Goal: Ask a question: Seek information or help from site administrators or community

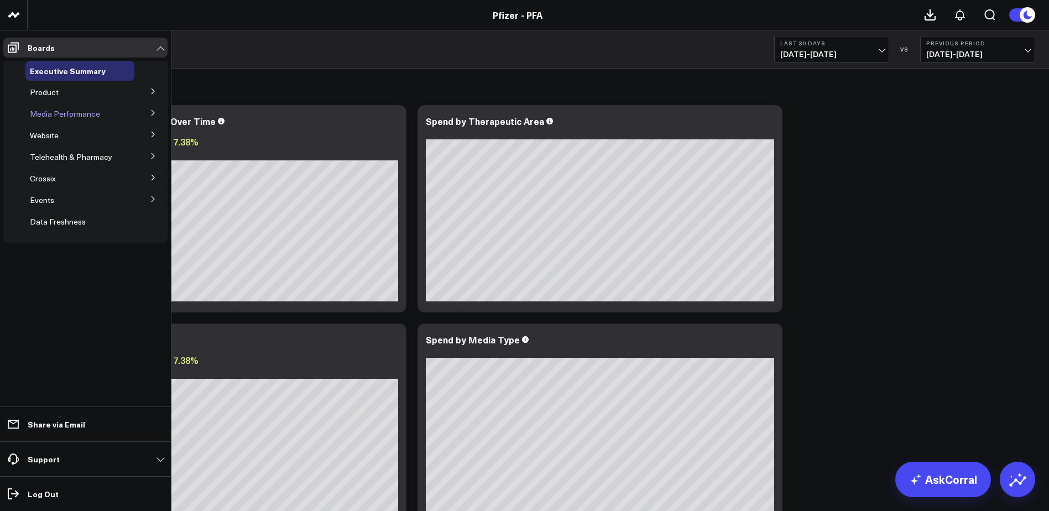
click at [77, 113] on span "Media Performance" at bounding box center [65, 113] width 70 height 11
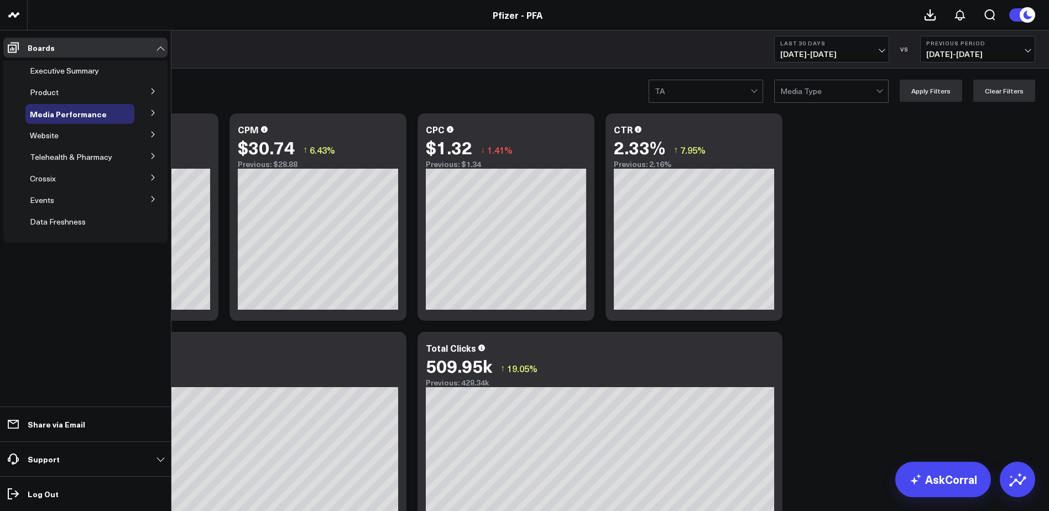
click at [153, 111] on icon at bounding box center [153, 113] width 7 height 7
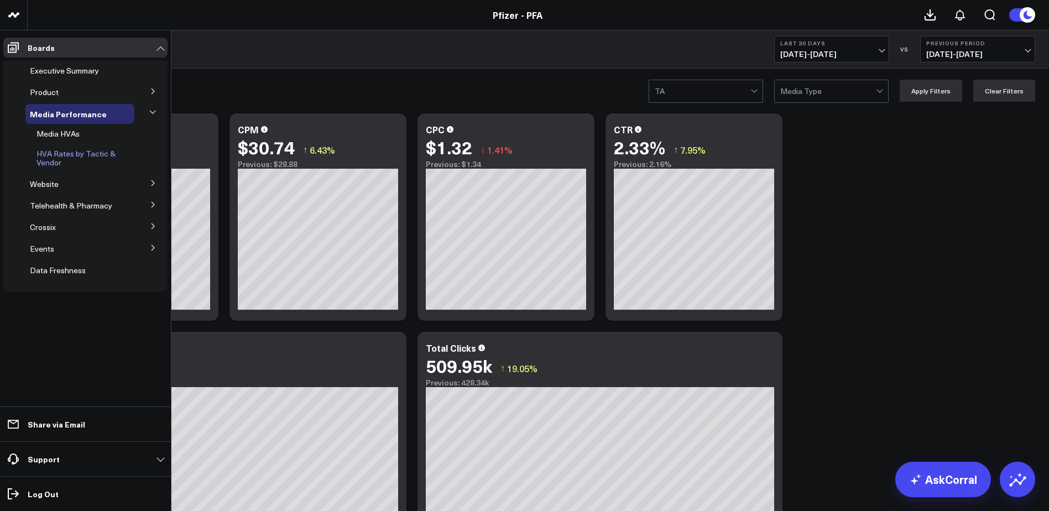
click at [90, 155] on span "HVA Rates by Tactic & Vendor" at bounding box center [76, 157] width 79 height 19
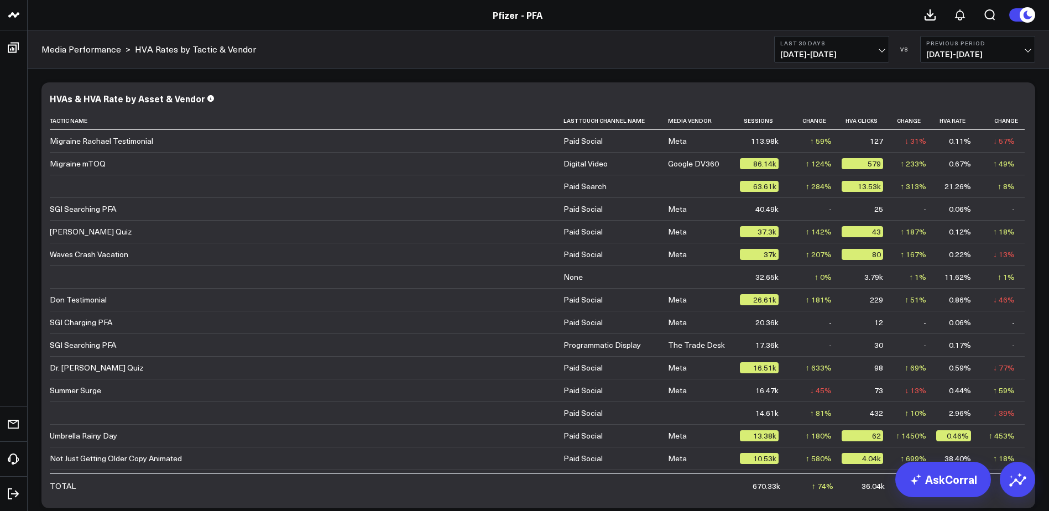
click at [881, 51] on span "[DATE] - [DATE]" at bounding box center [831, 54] width 103 height 9
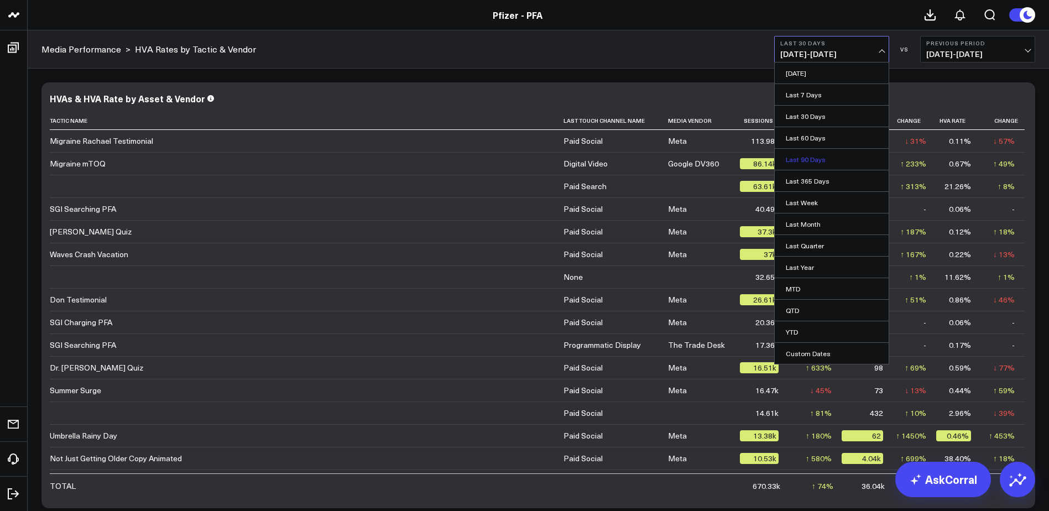
click at [805, 158] on link "Last 90 Days" at bounding box center [832, 159] width 114 height 21
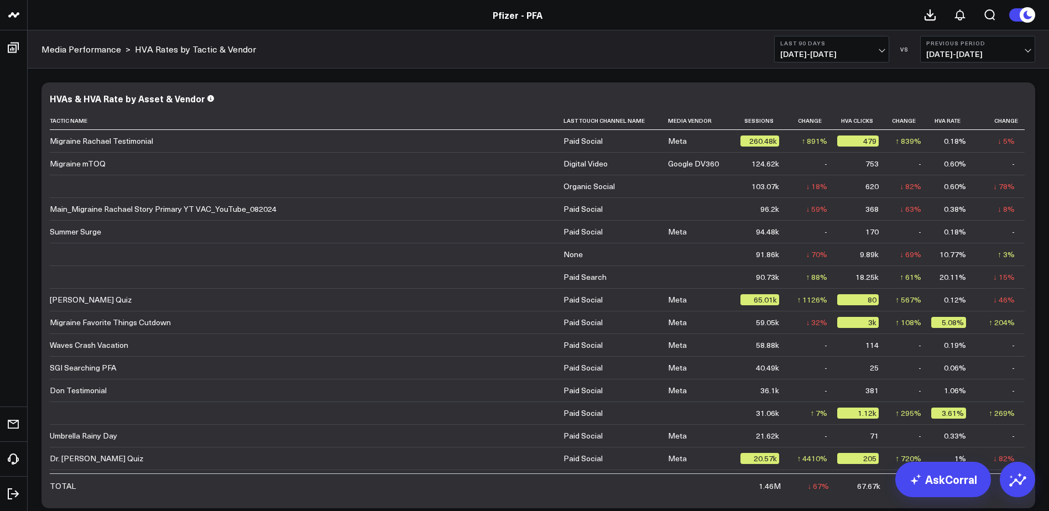
click at [1023, 50] on span "[DATE] - [DATE]" at bounding box center [977, 54] width 103 height 9
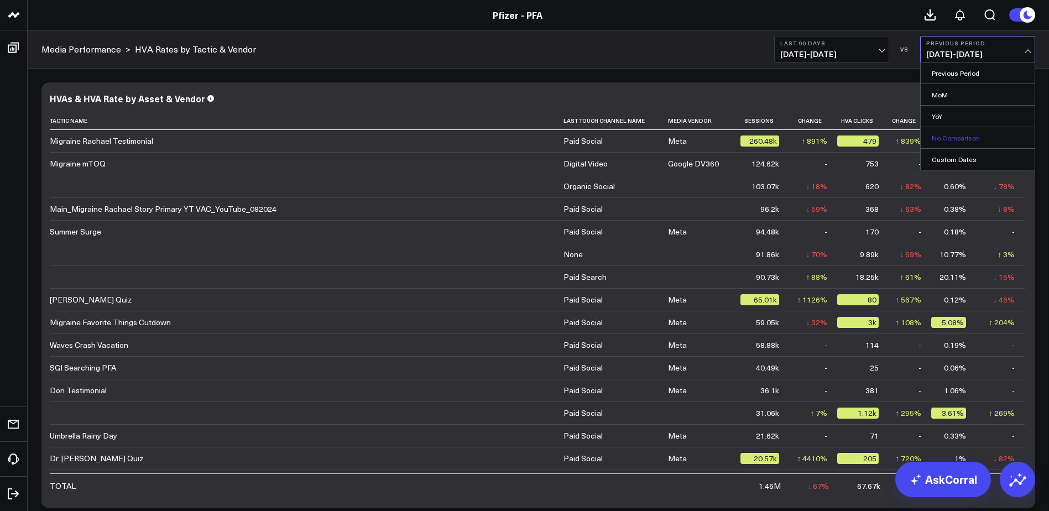
click at [956, 139] on link "No Comparison" at bounding box center [978, 137] width 114 height 21
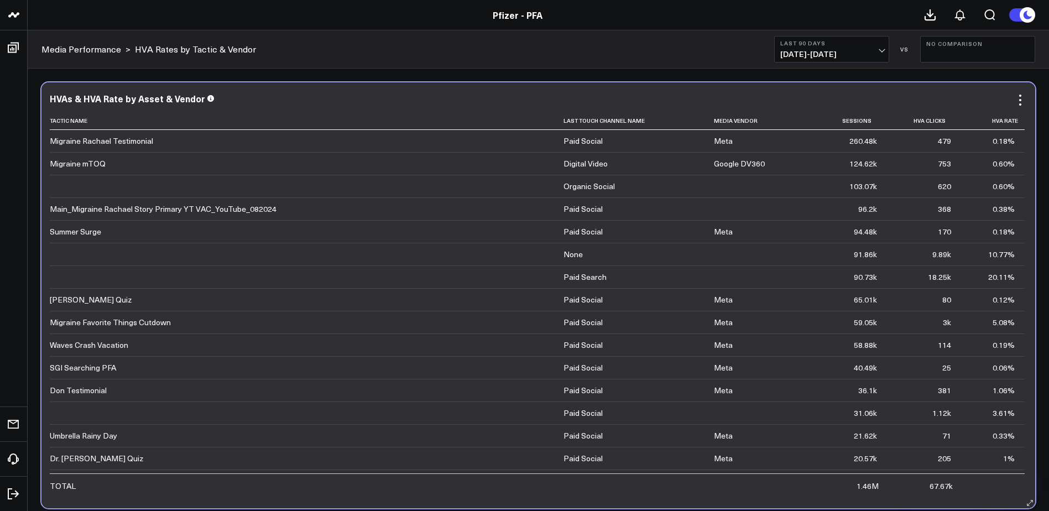
click at [91, 165] on div "Migraine mTOQ" at bounding box center [78, 163] width 56 height 11
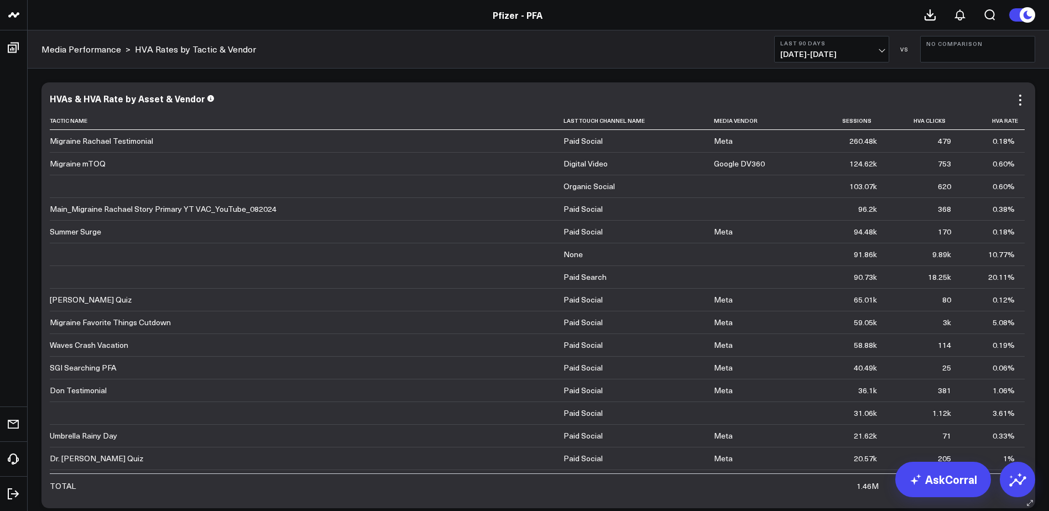
click at [94, 165] on div "Migraine mTOQ" at bounding box center [78, 163] width 56 height 11
click at [936, 477] on link "AskCorral" at bounding box center [944, 479] width 96 height 35
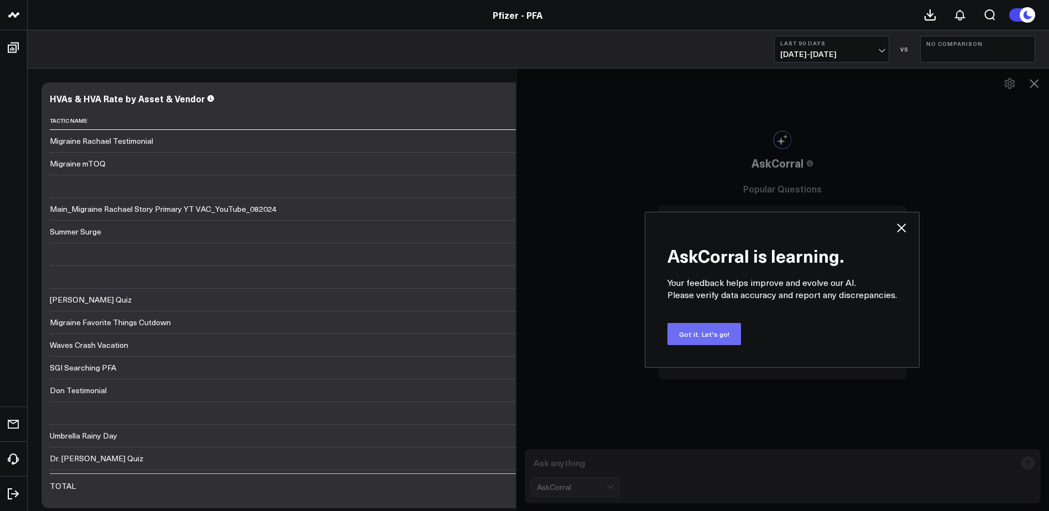
click at [729, 335] on button "Got it. Let's go!" at bounding box center [705, 334] width 74 height 22
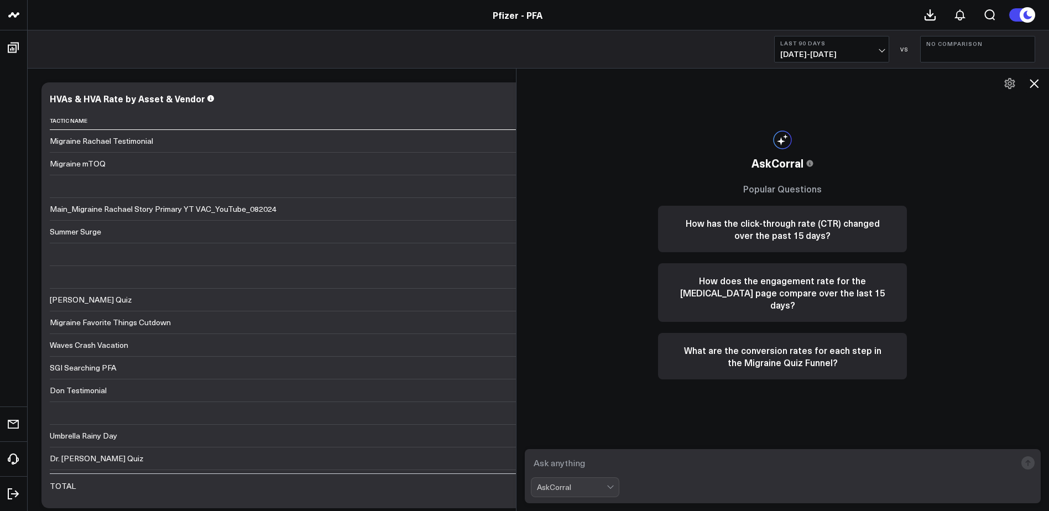
click at [628, 463] on textarea at bounding box center [774, 463] width 486 height 20
type textarea "how has the mTOQ ad been performing since it launched?"
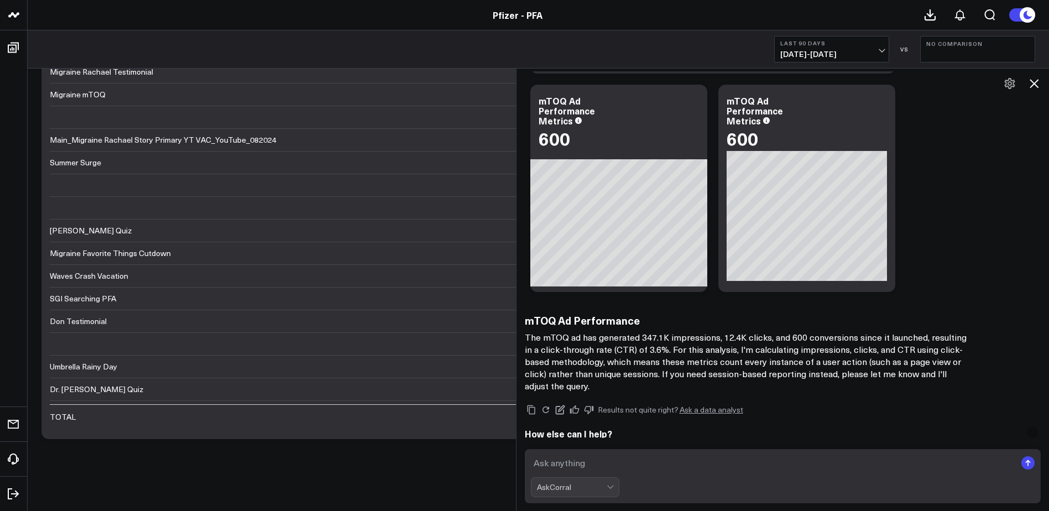
scroll to position [675, 0]
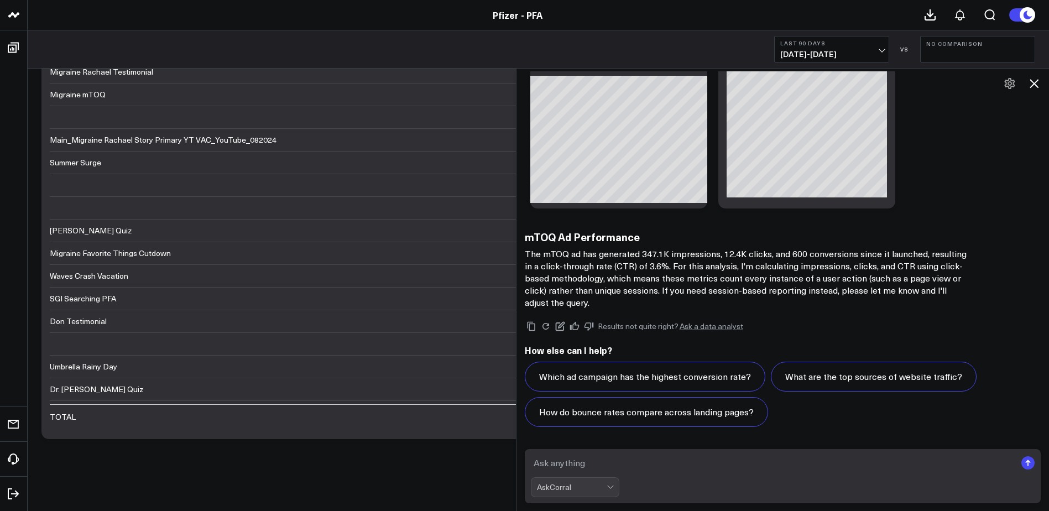
click at [632, 461] on textarea at bounding box center [774, 463] width 486 height 20
click at [649, 457] on textarea "what is the benchmark CTR for migriane ads" at bounding box center [774, 463] width 486 height 20
click at [800, 464] on textarea "what is the benchmark CTR and HVA rate for migriane ads" at bounding box center [774, 463] width 486 height 20
type textarea "what is the benchmark CTR and HVA rate for migraine ads over the past year?"
click at [1030, 469] on rect "submit" at bounding box center [1028, 462] width 13 height 13
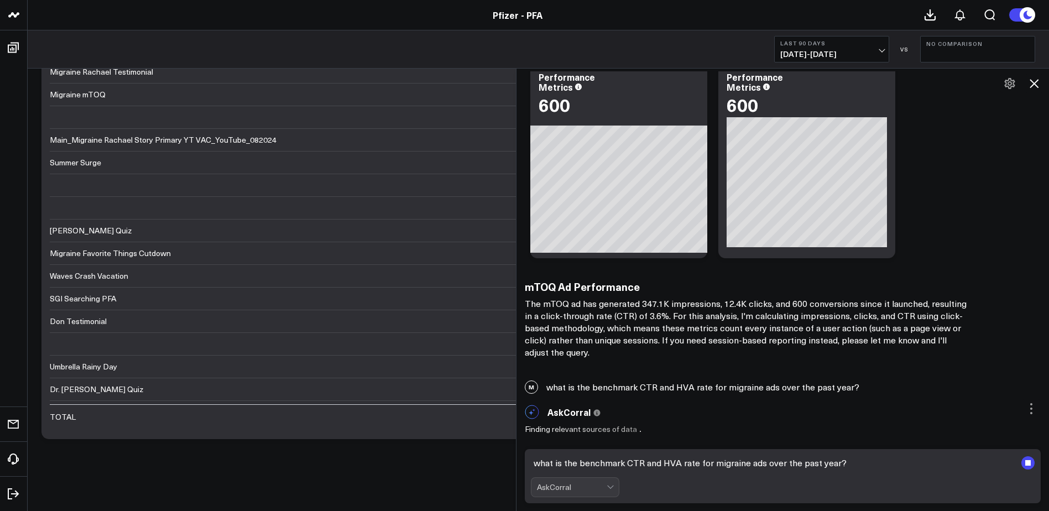
scroll to position [626, 0]
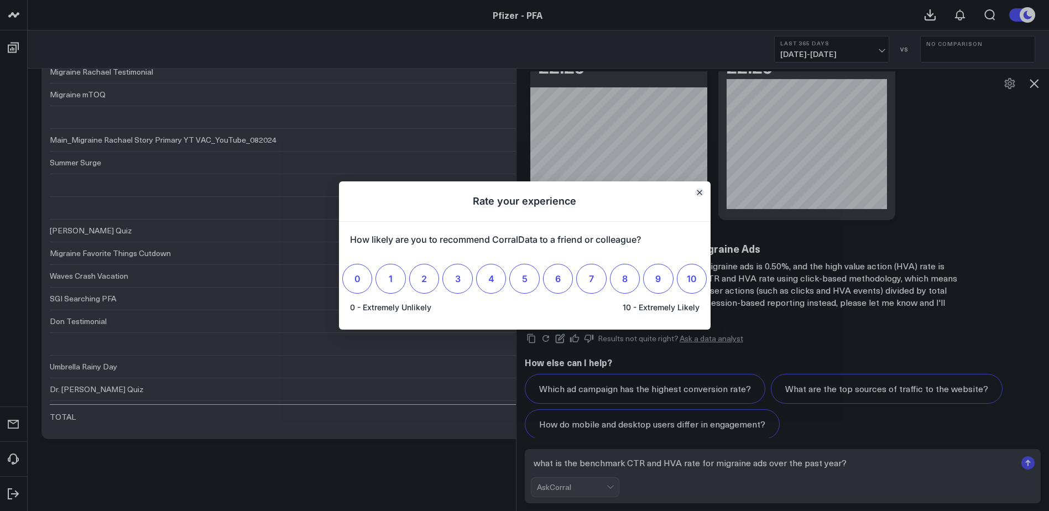
click at [699, 193] on icon "Close" at bounding box center [699, 192] width 4 height 4
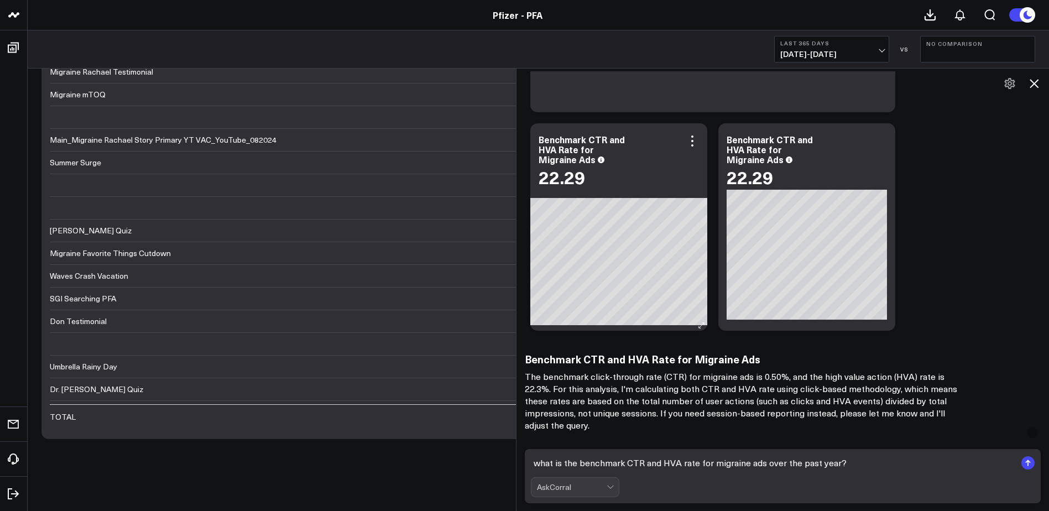
scroll to position [1593, 0]
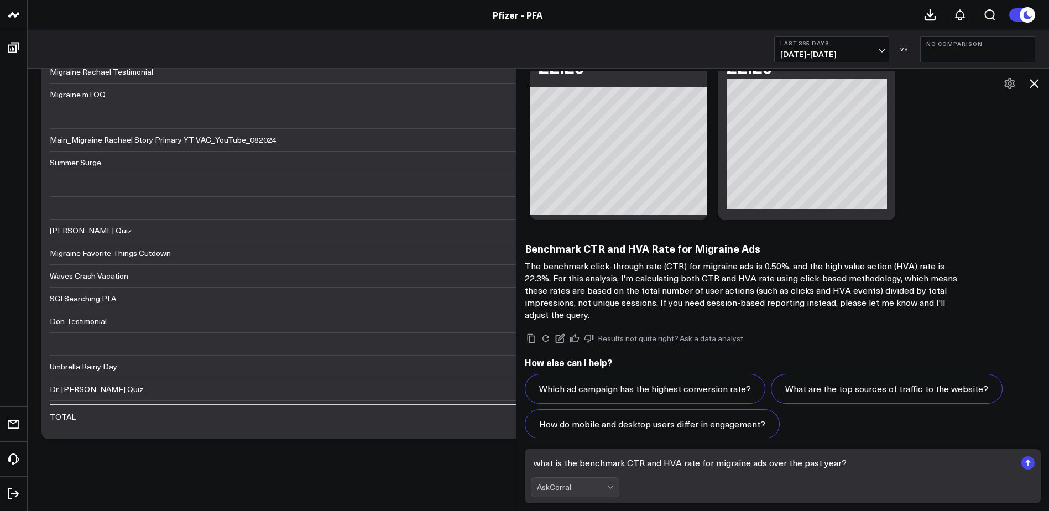
click at [826, 459] on textarea "what is the benchmark CTR and HVA rate for migraine ads over the past year?" at bounding box center [774, 463] width 486 height 20
type textarea "that HVA rate seems very high. how was it calculated?"
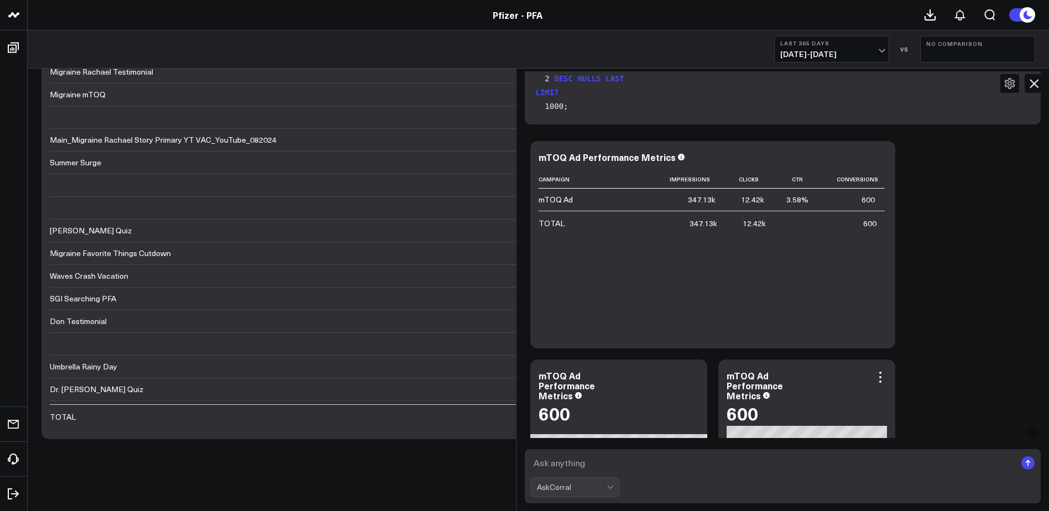
scroll to position [553, 0]
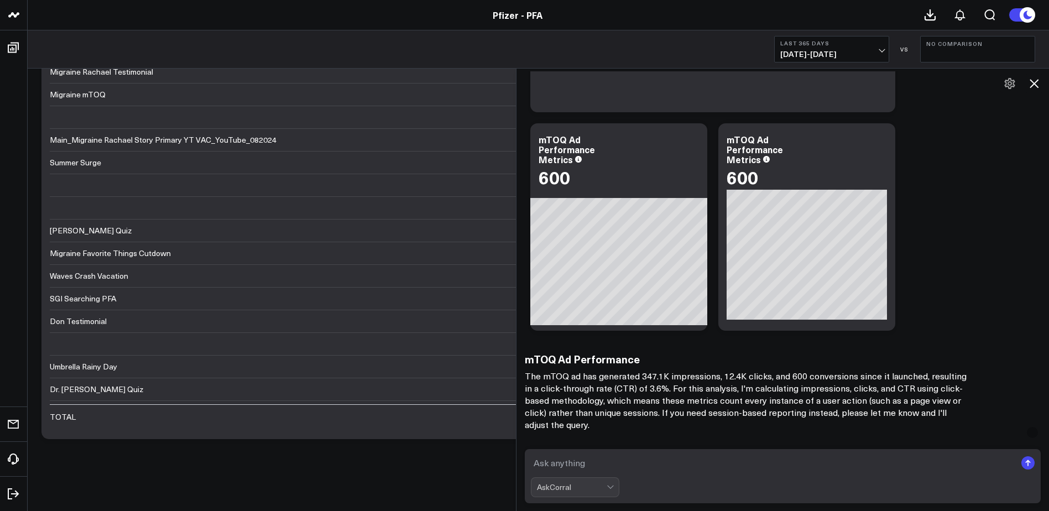
click at [647, 460] on textarea at bounding box center [774, 463] width 486 height 20
type textarea "what is the mTOQ HVA rate since it launched?"
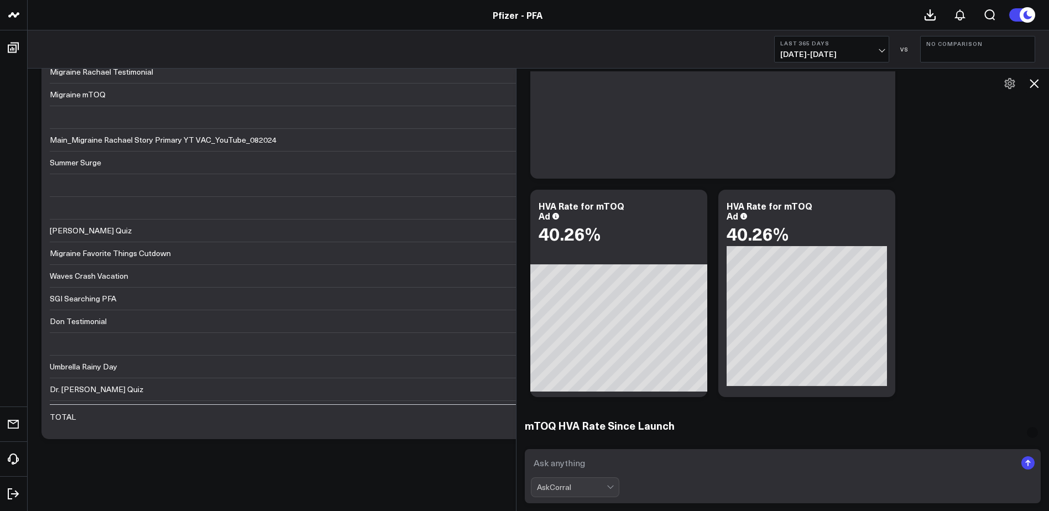
scroll to position [3055, 0]
